Goal: Task Accomplishment & Management: Manage account settings

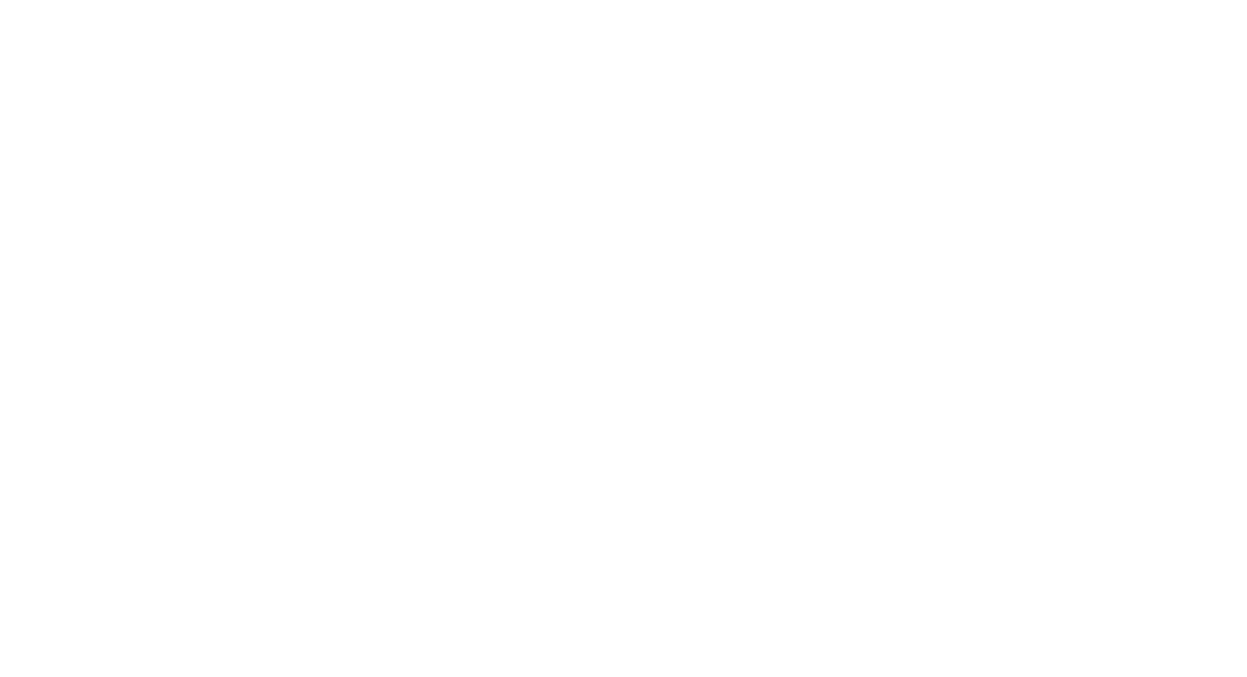
type input "**********"
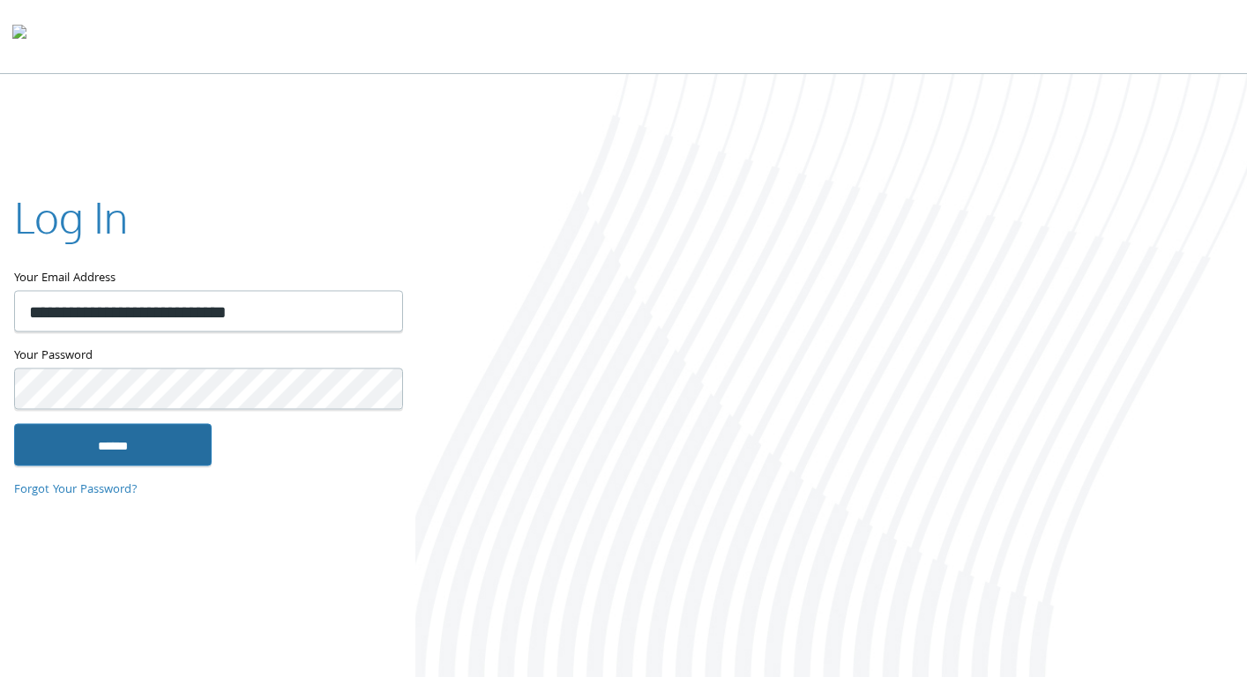
click at [71, 435] on input "******" at bounding box center [113, 445] width 198 height 42
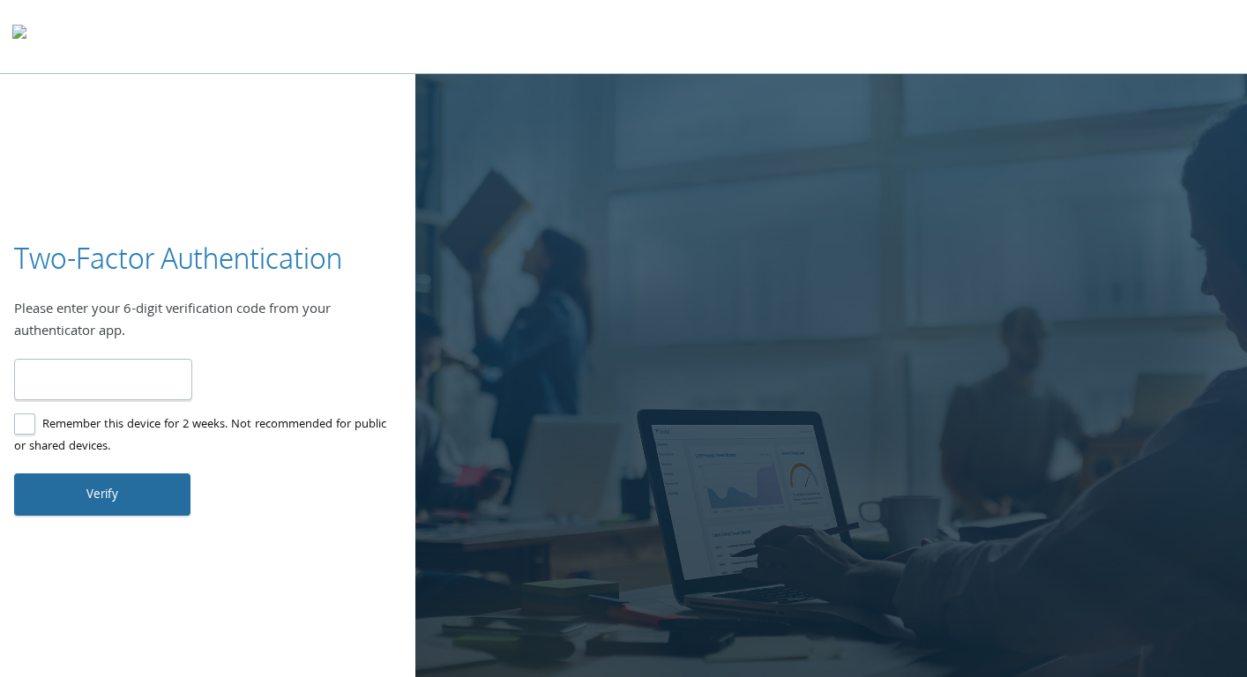
type input "******"
click at [103, 498] on button "Verify" at bounding box center [102, 495] width 176 height 42
